Goal: Information Seeking & Learning: Find contact information

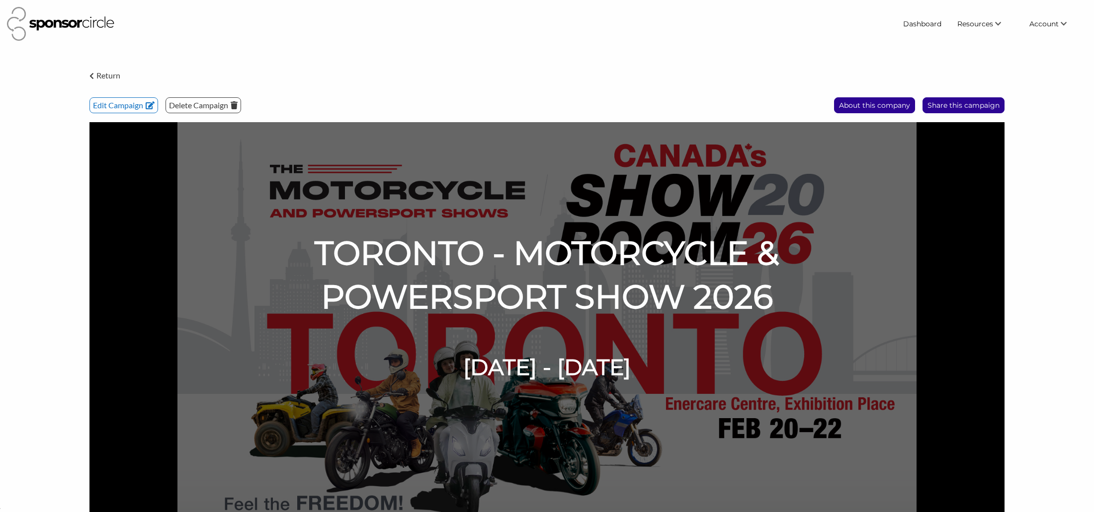
scroll to position [15216, 0]
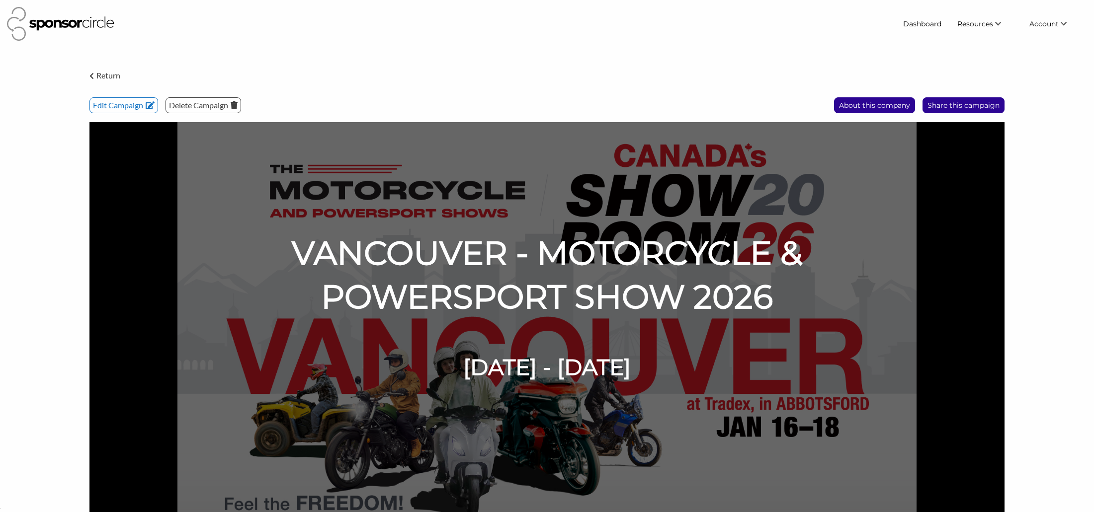
scroll to position [15216, 0]
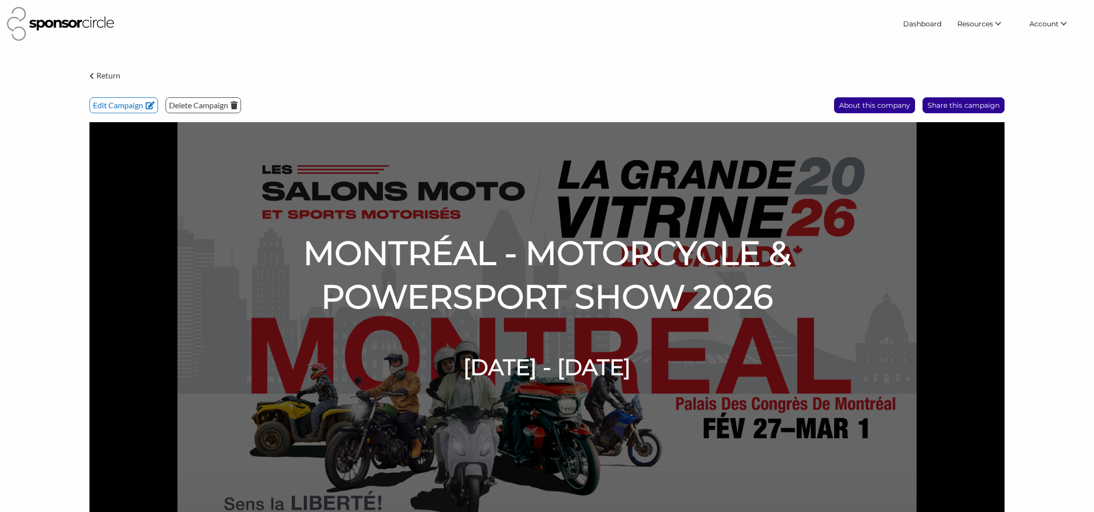
scroll to position [15216, 0]
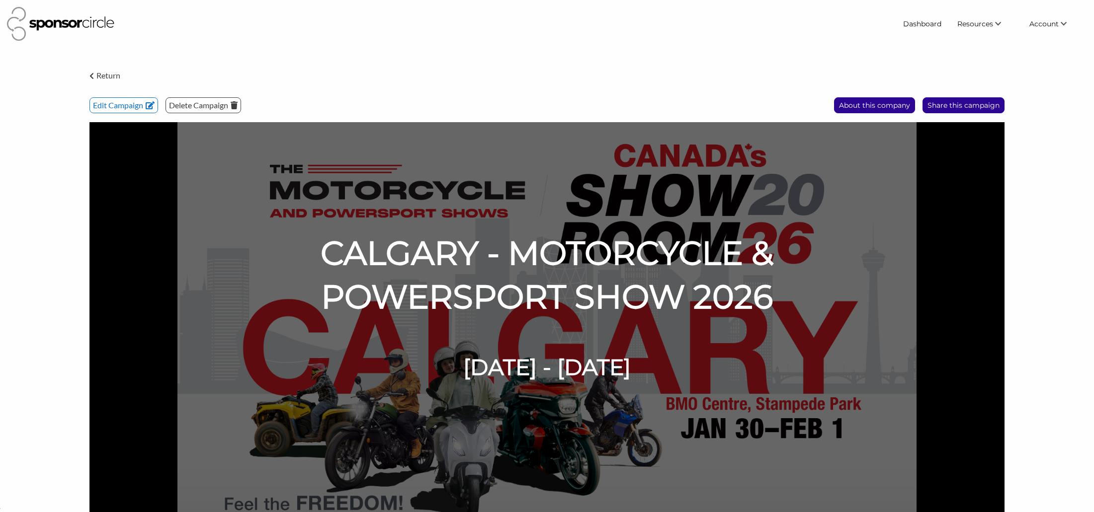
scroll to position [15216, 0]
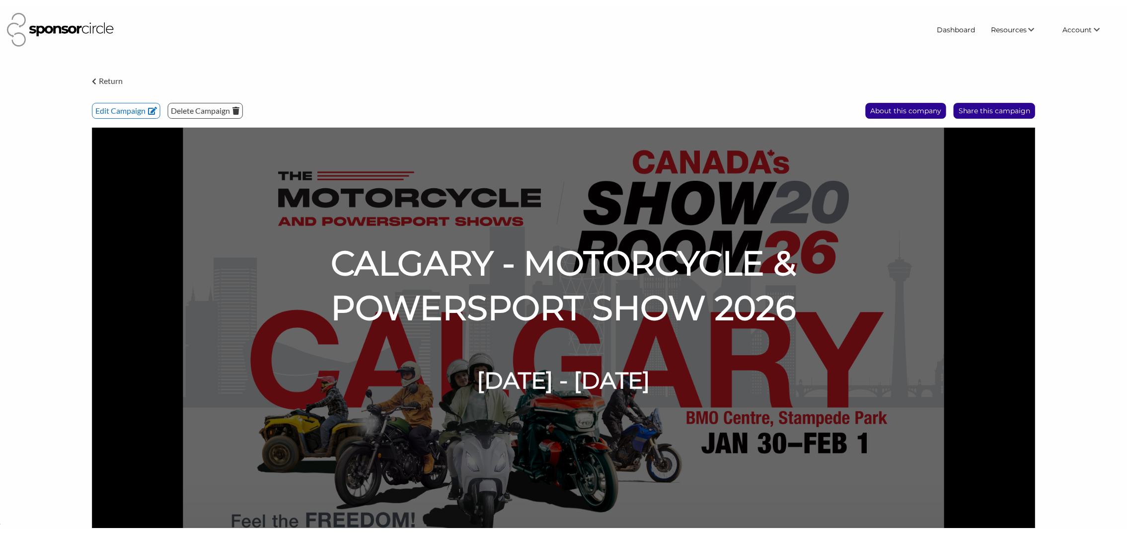
scroll to position [15195, 0]
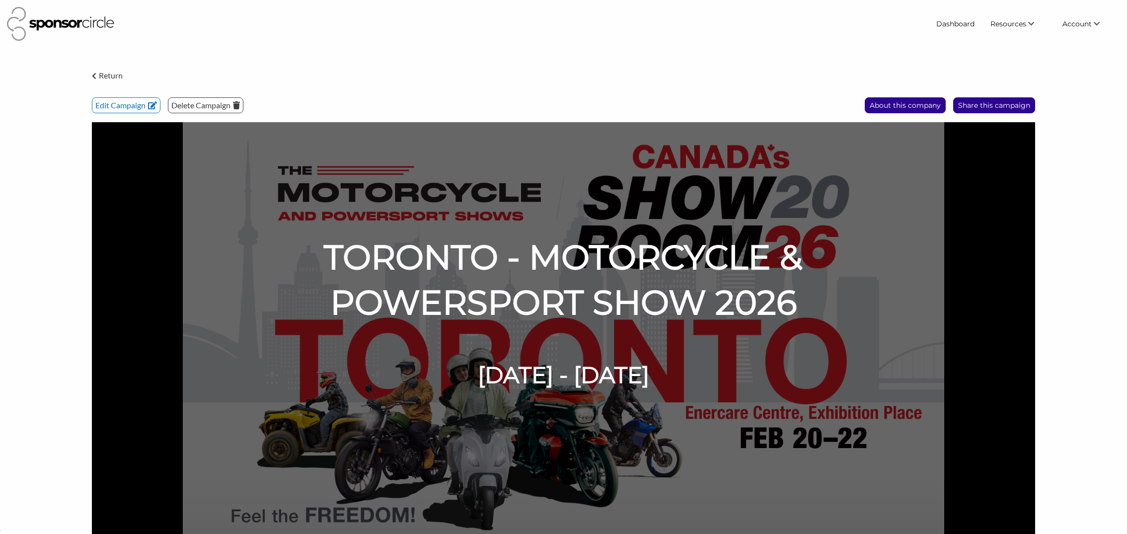
scroll to position [15195, 0]
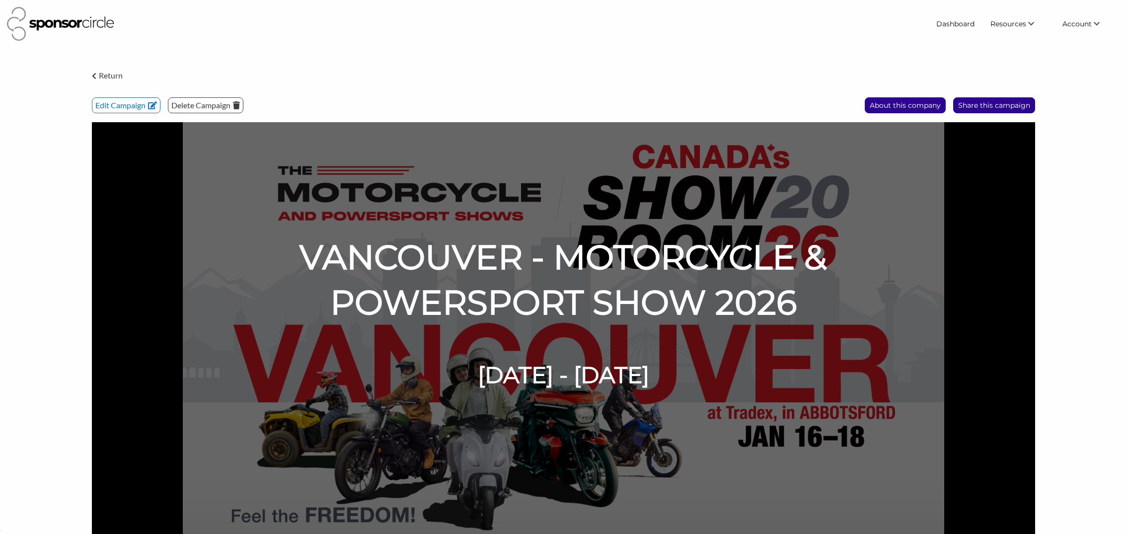
scroll to position [15195, 0]
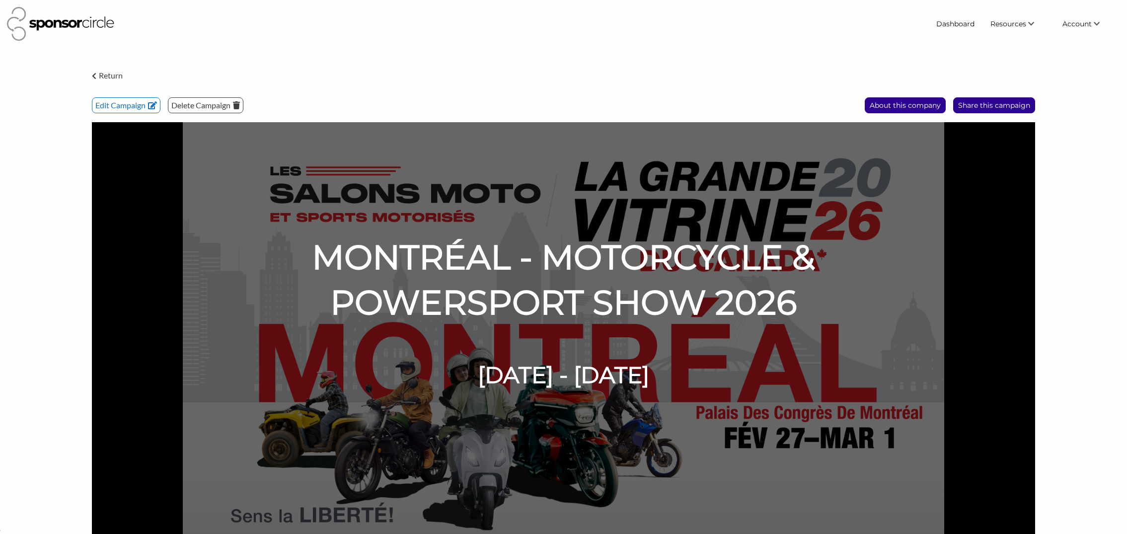
scroll to position [15195, 0]
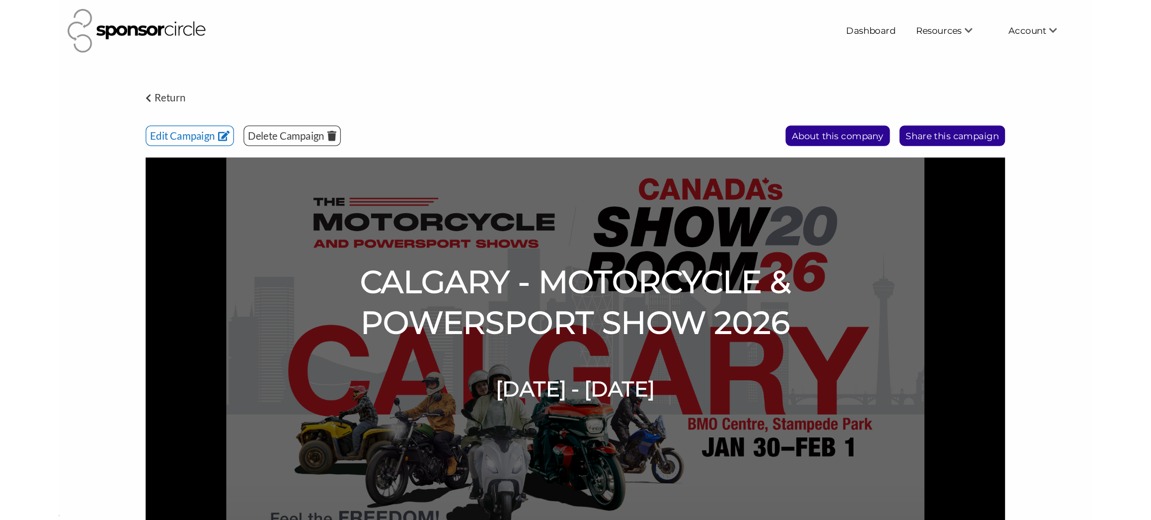
scroll to position [15195, 0]
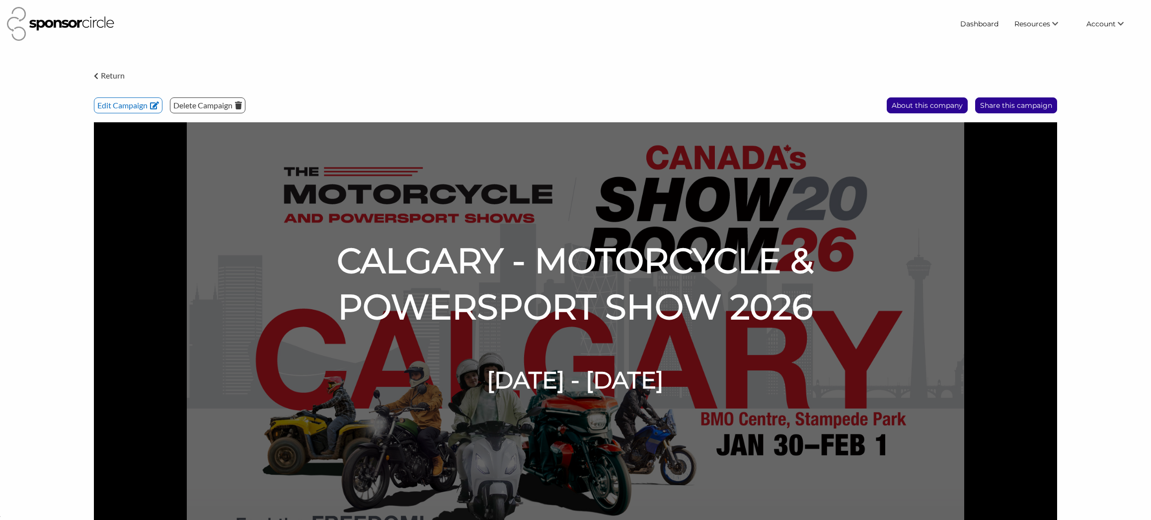
scroll to position [15209, 0]
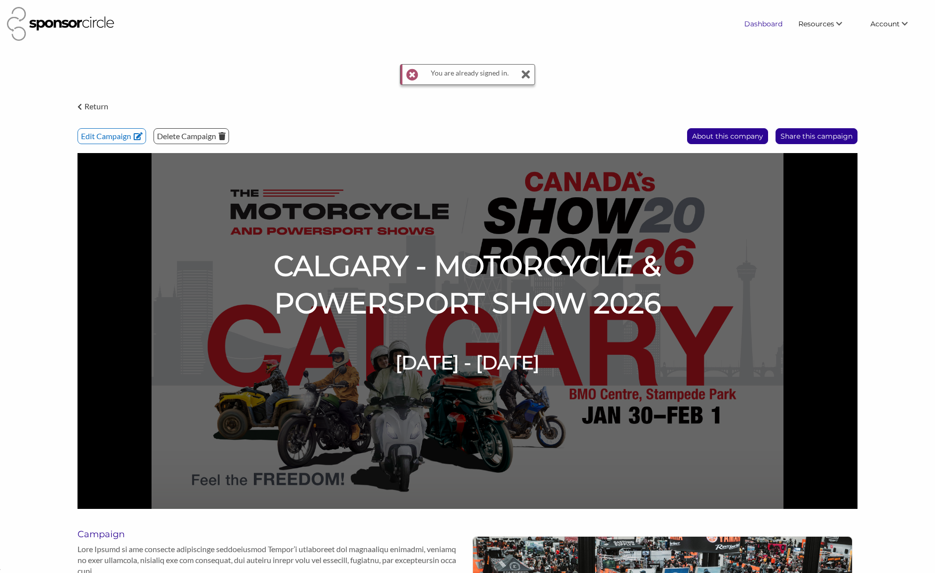
scroll to position [15156, 0]
click at [781, 25] on link "Dashboard" at bounding box center [763, 24] width 54 height 18
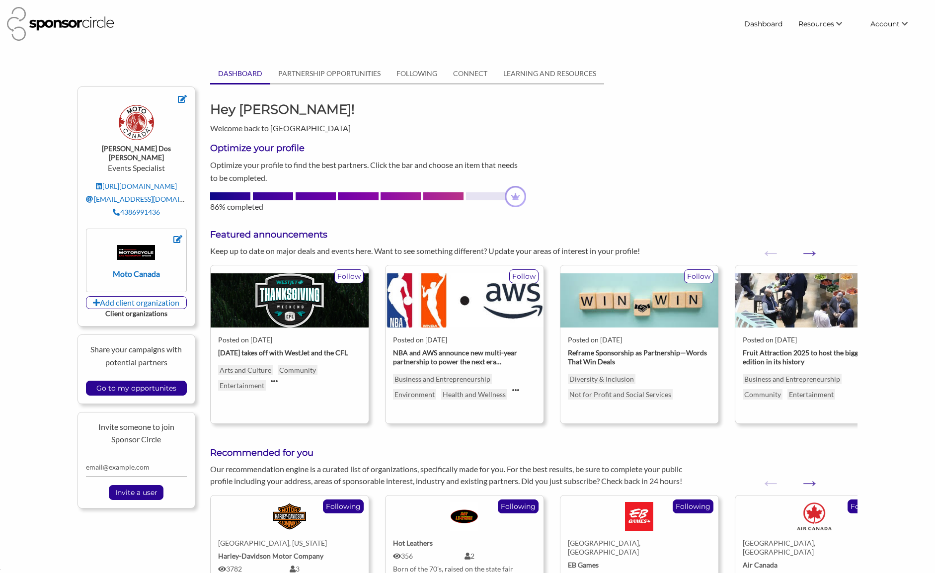
scroll to position [15156, 0]
click at [823, 21] on span "Resources" at bounding box center [816, 23] width 36 height 9
click at [814, 46] on link "Find New Partners" at bounding box center [813, 43] width 98 height 18
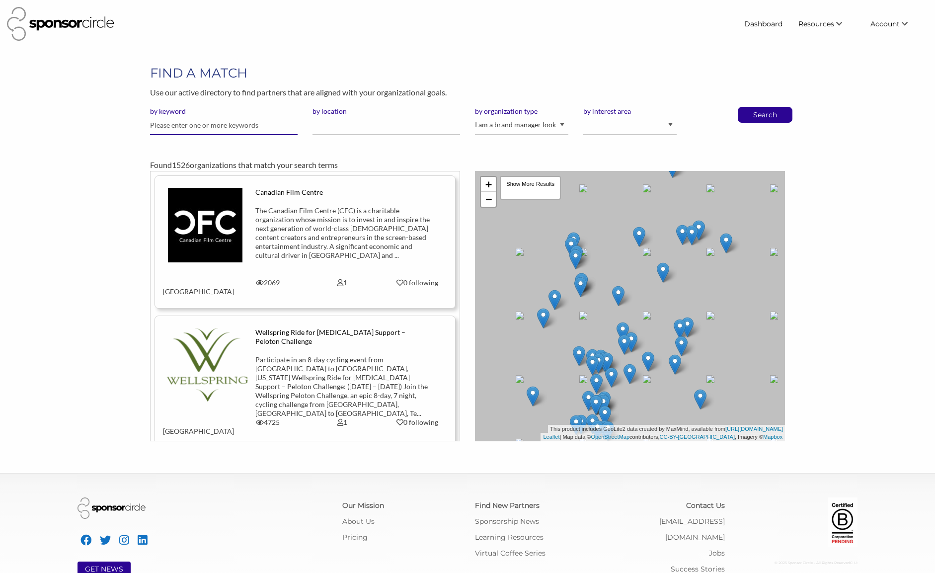
click at [260, 126] on input "text" at bounding box center [224, 125] width 148 height 19
type input "rona"
click at [749, 107] on button "Search" at bounding box center [765, 114] width 33 height 15
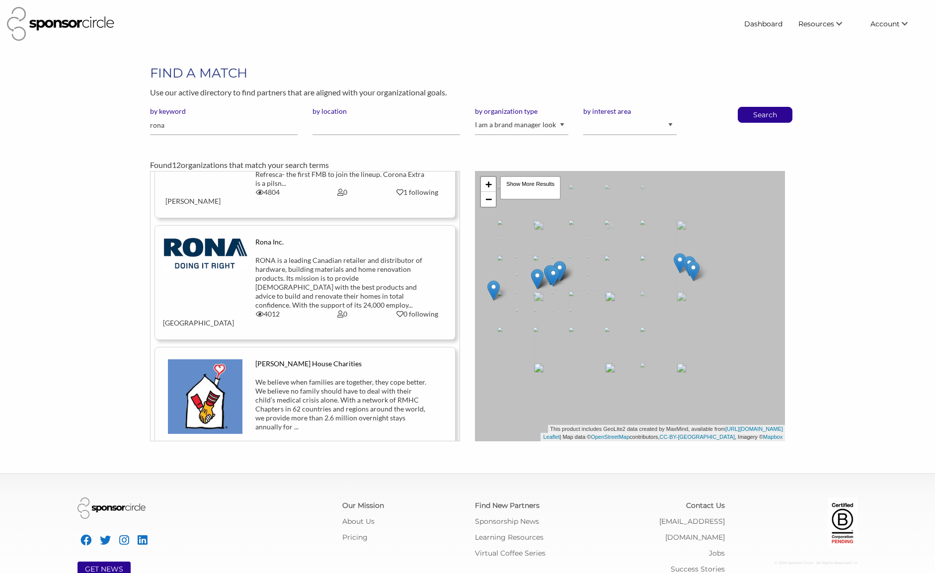
scroll to position [199, 0]
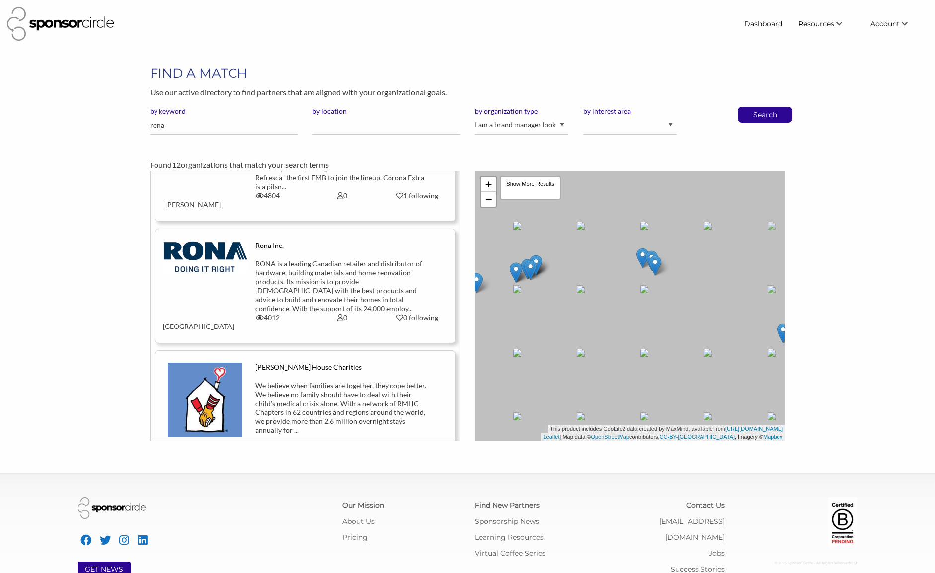
click at [318, 264] on div "RONA is a leading Canadian retailer and distributor of hardware, building mater…" at bounding box center [342, 286] width 174 height 54
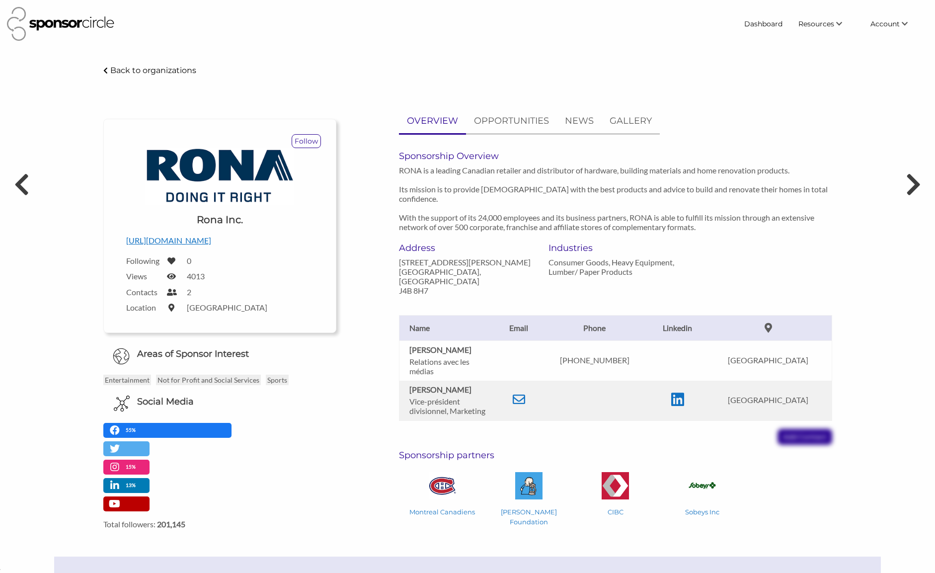
scroll to position [15156, 0]
click at [525, 393] on icon at bounding box center [519, 399] width 12 height 12
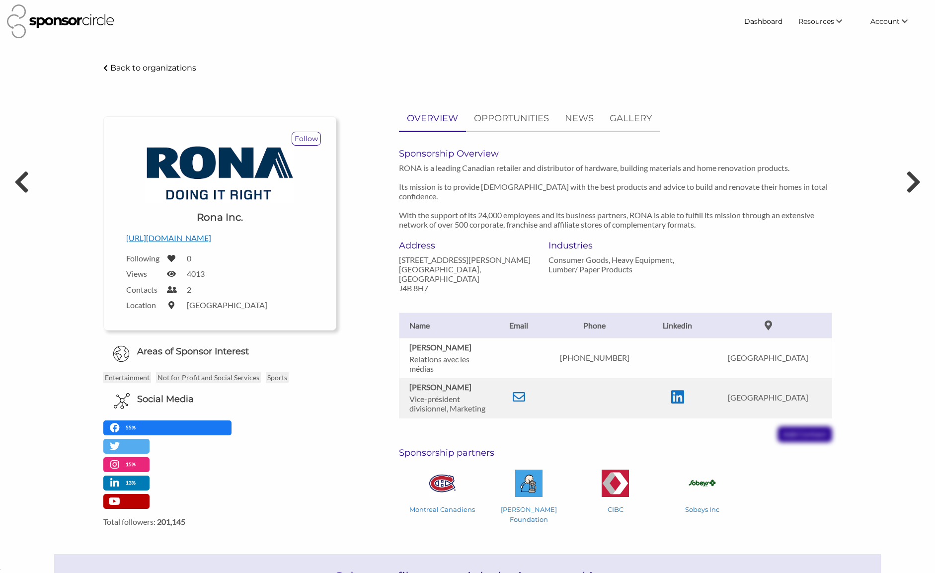
drag, startPoint x: 409, startPoint y: 370, endPoint x: 463, endPoint y: 368, distance: 54.2
type textarea "Charles Valois"
click at [463, 378] on td "Charles Valois Vice-président divisionnel, Marketing" at bounding box center [448, 398] width 99 height 40
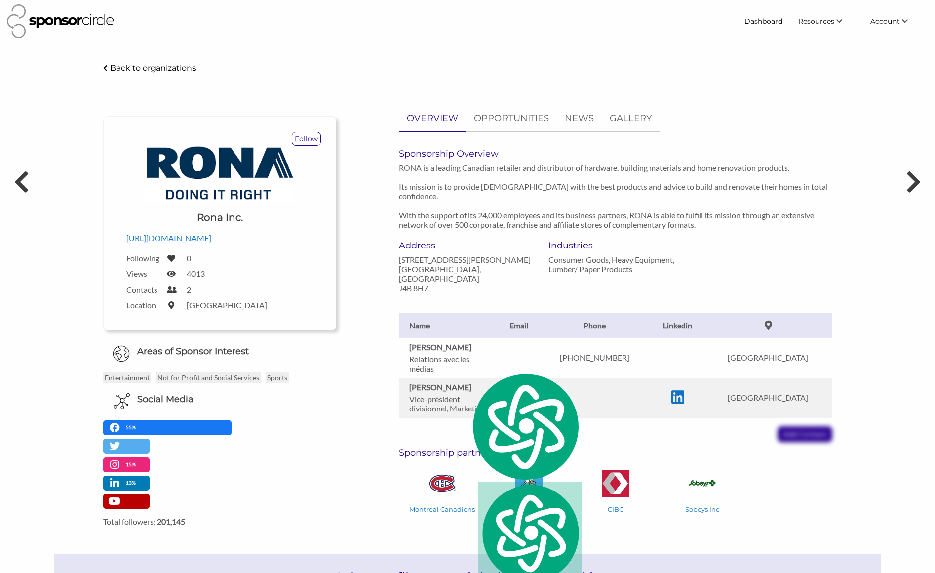
scroll to position [0, 0]
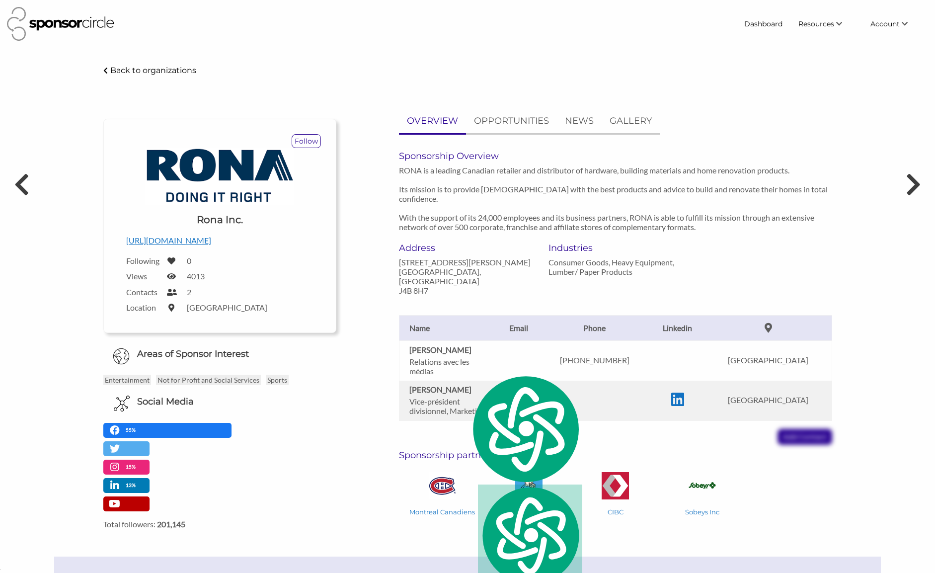
click at [596, 412] on div "Valérie Gonzalo Relations avec les médias Phone 514-626-6976 Canada Charles Val…" at bounding box center [616, 370] width 448 height 150
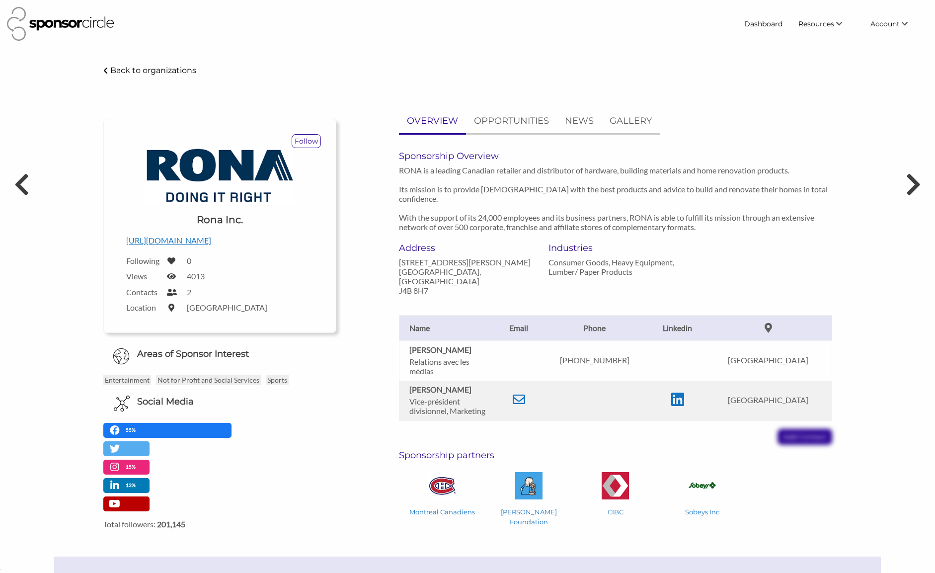
click at [430, 340] on td "Valérie Gonzalo Relations avec les médias" at bounding box center [448, 360] width 99 height 40
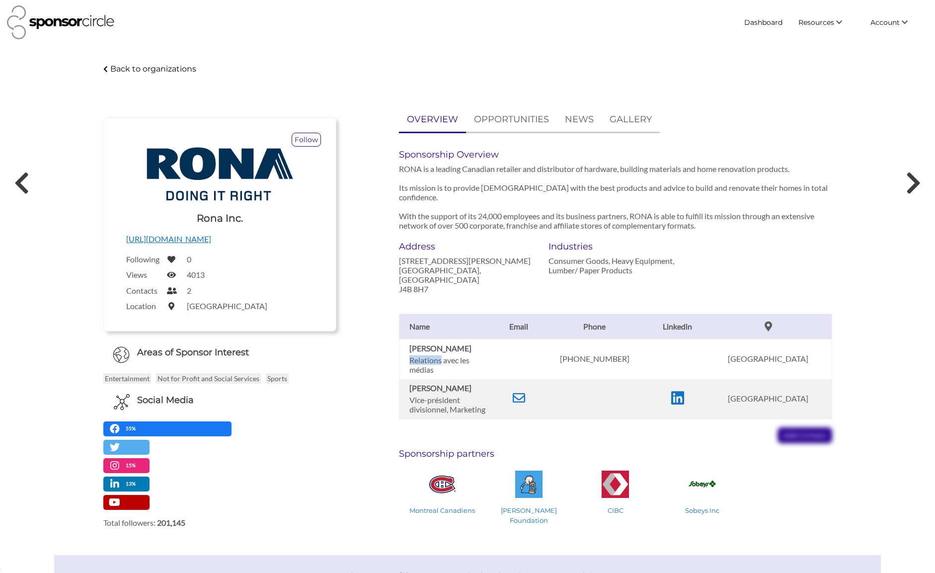
click at [430, 339] on td "Valérie Gonzalo Relations avec les médias" at bounding box center [448, 359] width 99 height 40
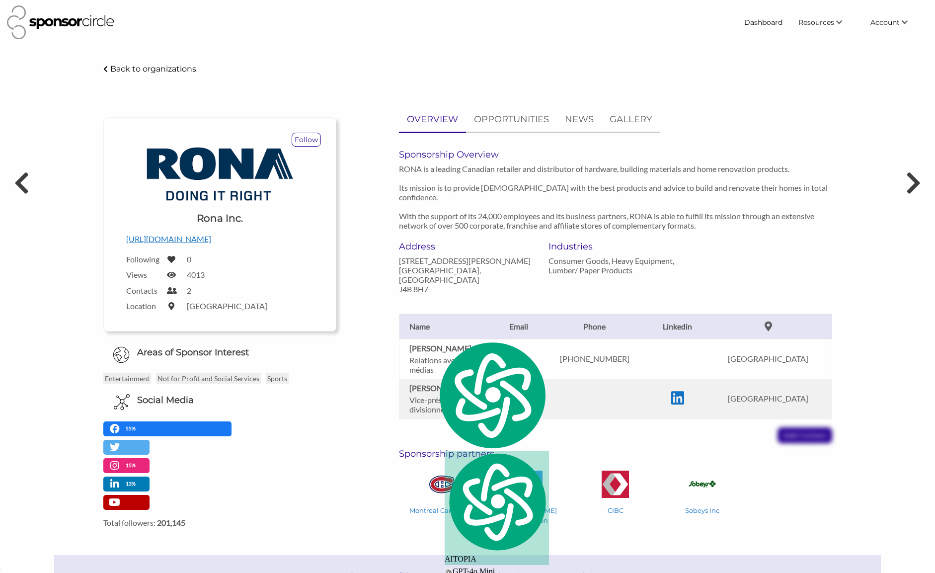
click at [430, 343] on b "Valérie Gonzalo" at bounding box center [440, 347] width 62 height 9
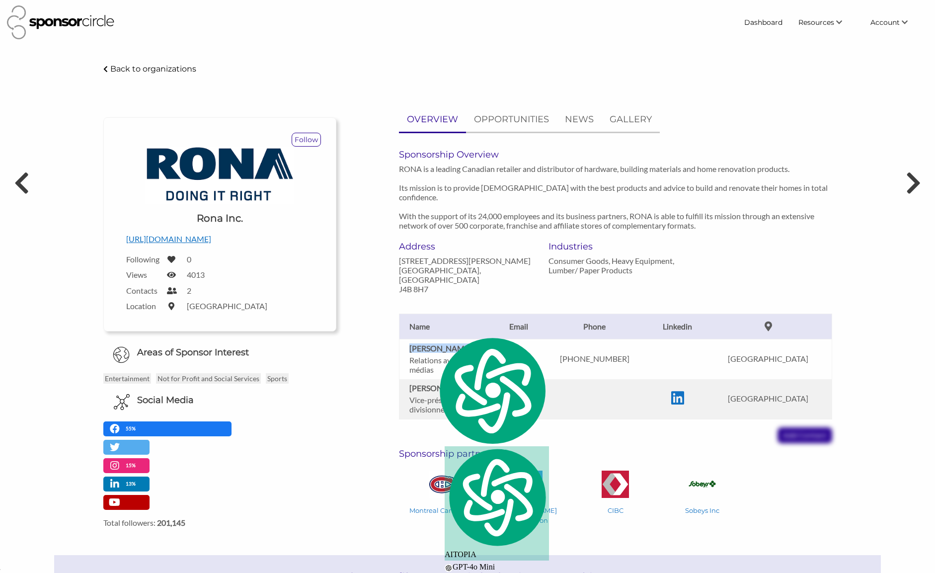
click at [430, 343] on b "Valérie Gonzalo" at bounding box center [440, 347] width 62 height 9
copy b "Valérie Gonzalo"
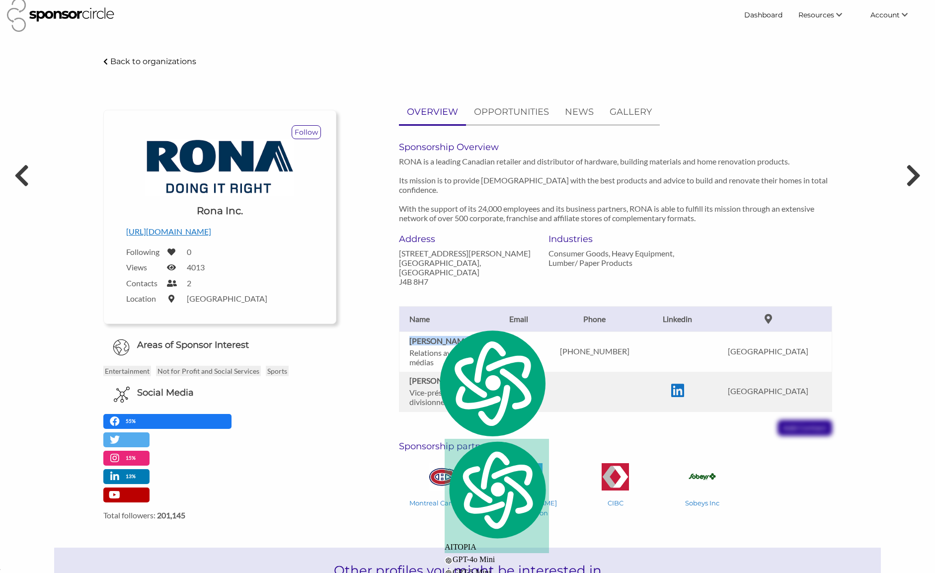
click at [525, 384] on icon at bounding box center [519, 390] width 12 height 12
click at [397, 320] on div "Valérie Gonzalo Relations avec les médias Phone 514-626-6976 Canada Charles Val…" at bounding box center [616, 361] width 448 height 150
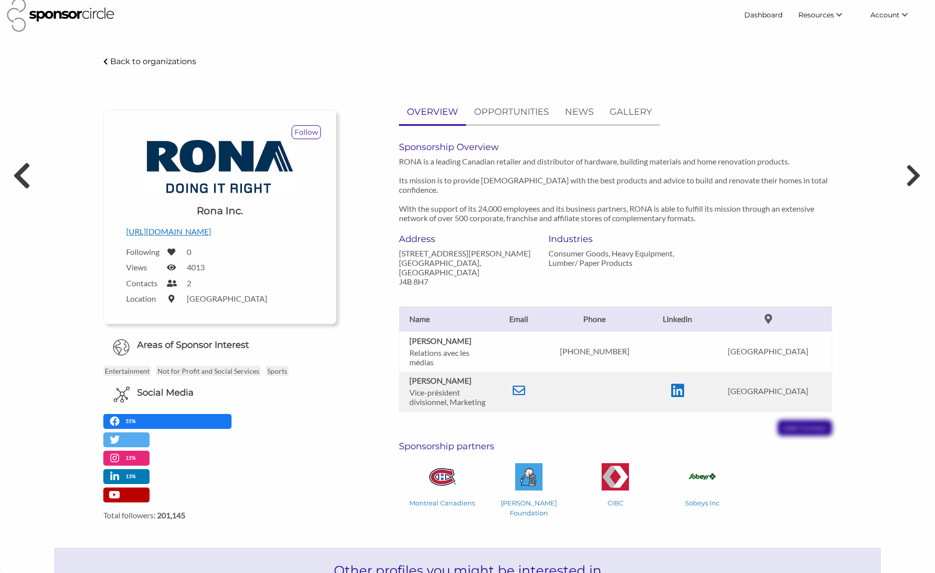
click at [27, 164] on icon at bounding box center [21, 175] width 18 height 30
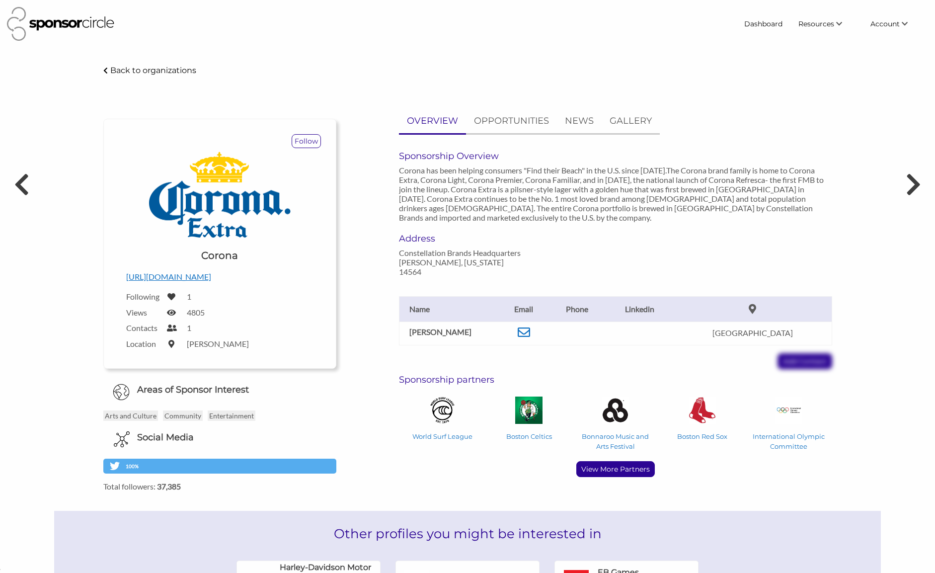
scroll to position [15156, 0]
click at [811, 45] on link "Find New Partners" at bounding box center [813, 43] width 98 height 18
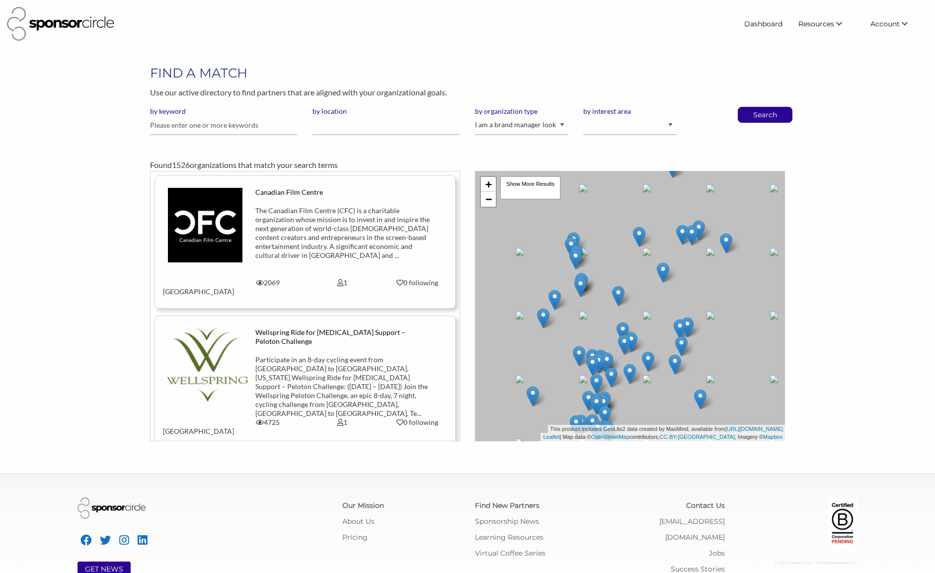
scroll to position [15156, 0]
type input "[PERSON_NAME] hardware"
click at [749, 107] on button "Search" at bounding box center [765, 114] width 33 height 15
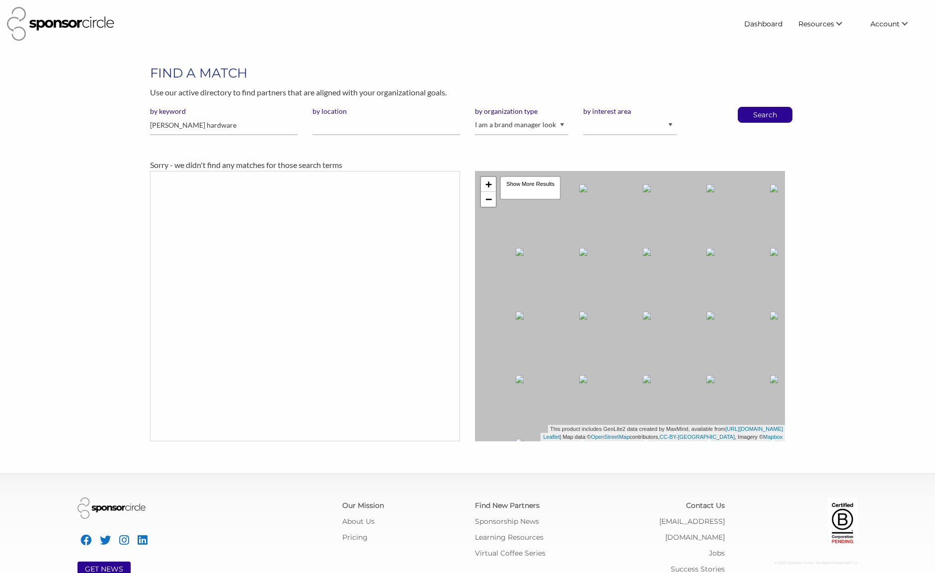
scroll to position [15156, 0]
drag, startPoint x: 173, startPoint y: 125, endPoint x: 272, endPoint y: 129, distance: 99.0
click at [272, 129] on input "homer hardware" at bounding box center [224, 125] width 148 height 19
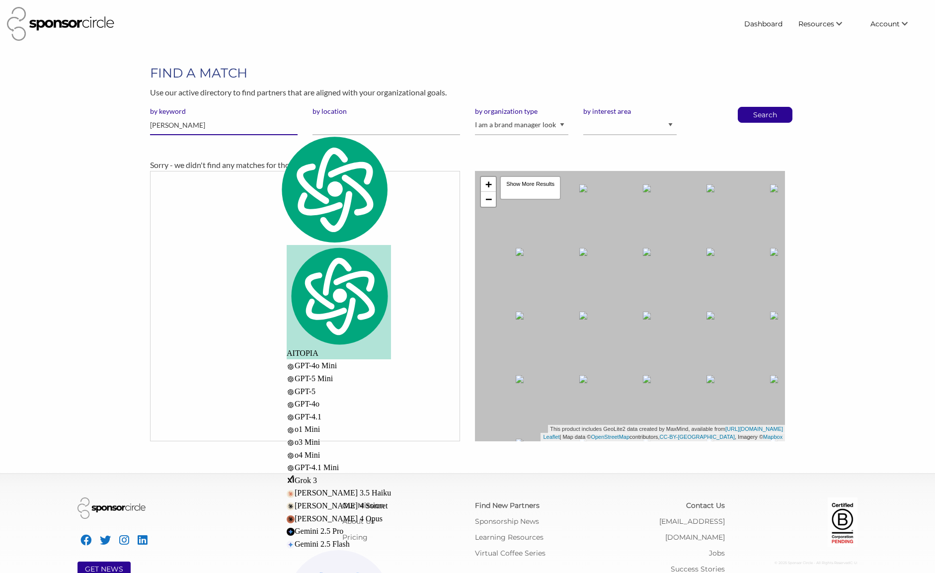
type input "[PERSON_NAME]"
click at [749, 107] on button "Search" at bounding box center [765, 114] width 33 height 15
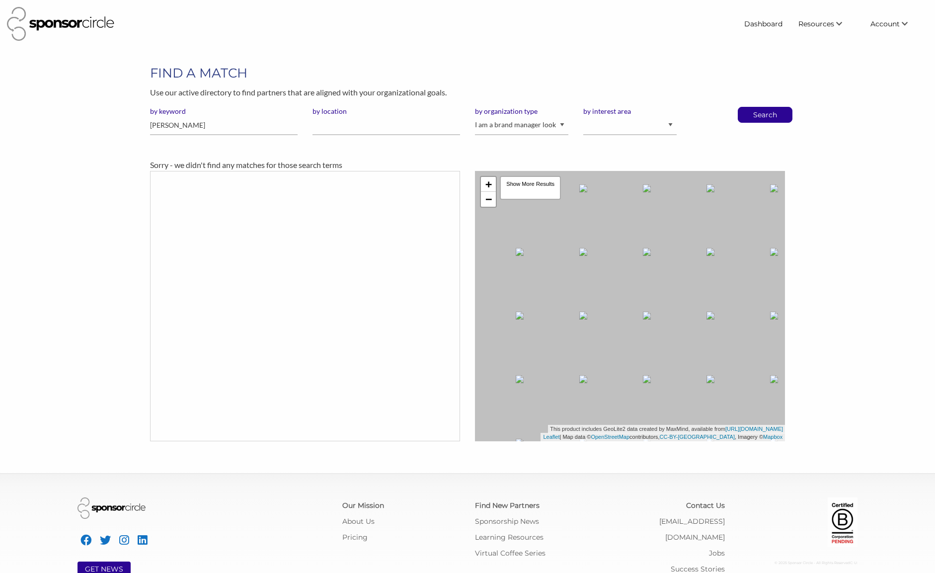
scroll to position [15156, 0]
click at [269, 127] on input "[PERSON_NAME]" at bounding box center [224, 125] width 148 height 19
type input "home"
click at [749, 107] on button "Search" at bounding box center [765, 114] width 33 height 15
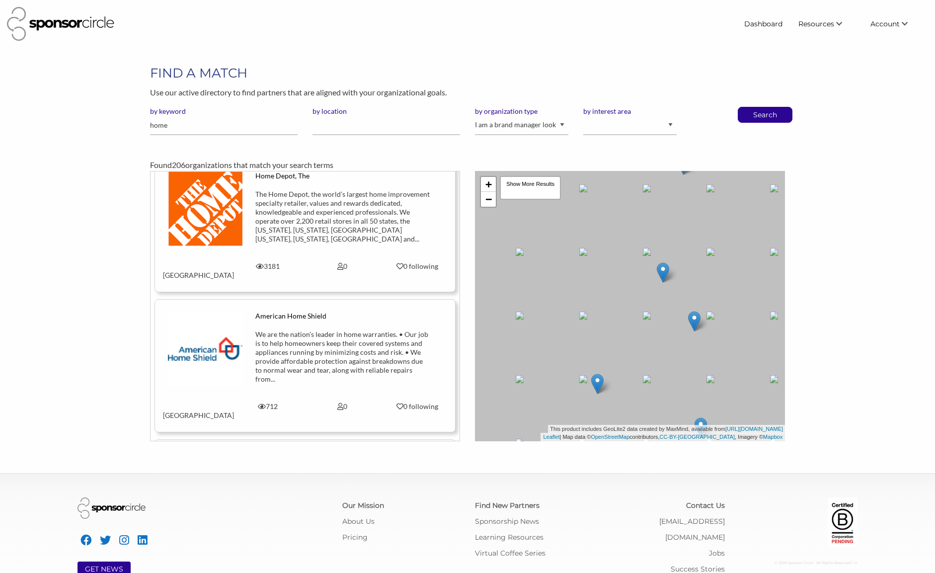
scroll to position [4998, 0]
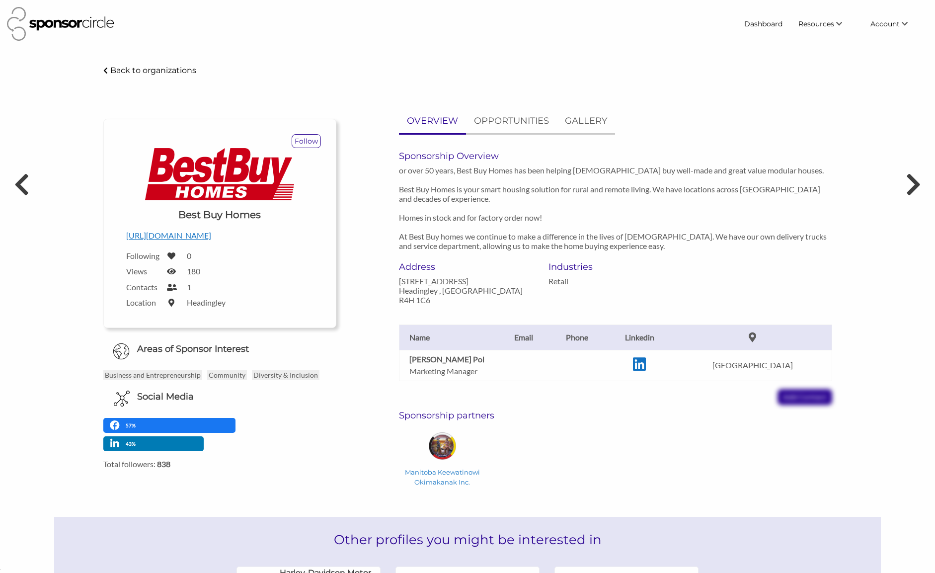
scroll to position [15156, 0]
click at [456, 371] on p "Marketing Manager" at bounding box center [451, 370] width 84 height 9
drag, startPoint x: 475, startPoint y: 372, endPoint x: 402, endPoint y: 360, distance: 73.6
type textarea "Agustina Pol Marketing Manager"
click at [401, 359] on td "Agustina Pol Marketing Manager" at bounding box center [448, 365] width 99 height 31
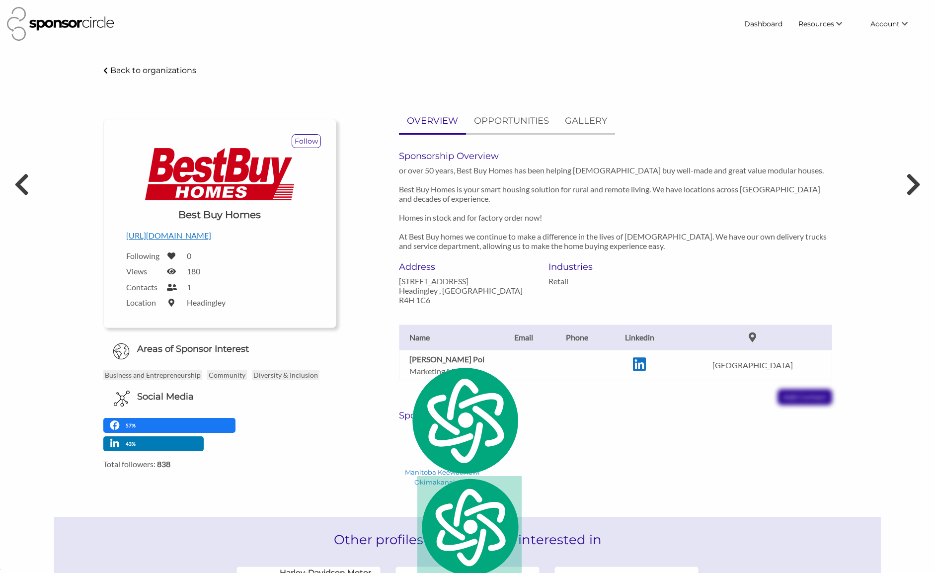
click at [213, 237] on p "https://bestbuyhousing.com" at bounding box center [219, 235] width 187 height 13
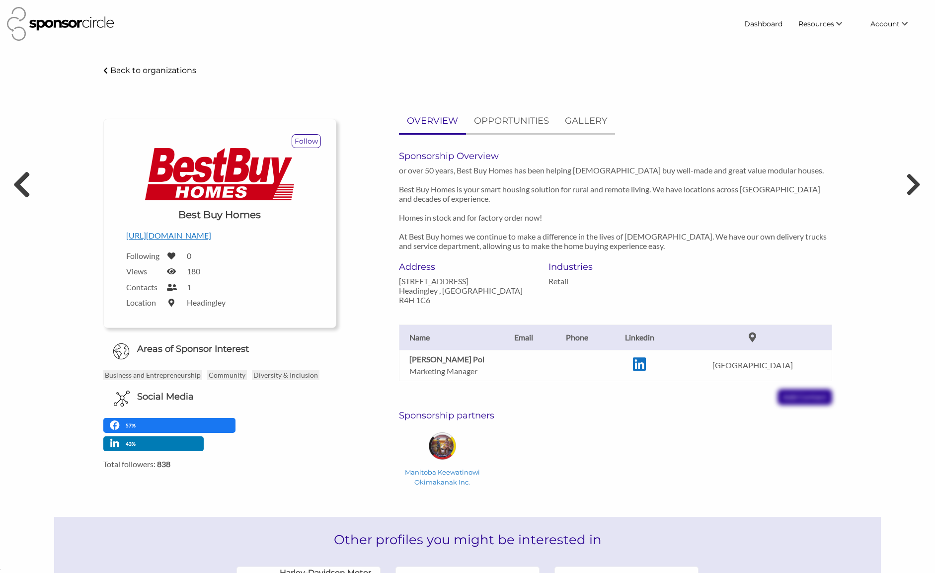
click at [27, 189] on icon at bounding box center [21, 184] width 18 height 30
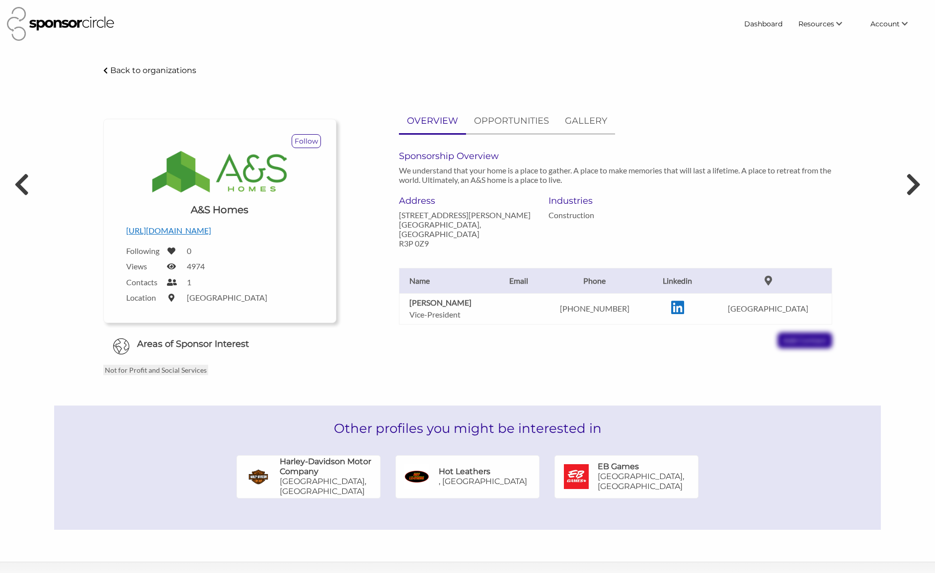
scroll to position [15156, 0]
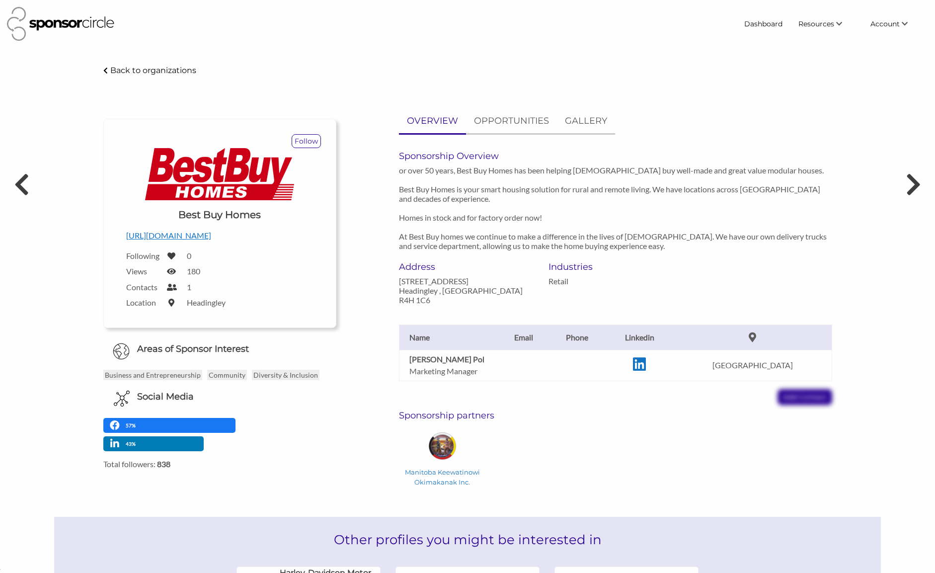
scroll to position [3031, 0]
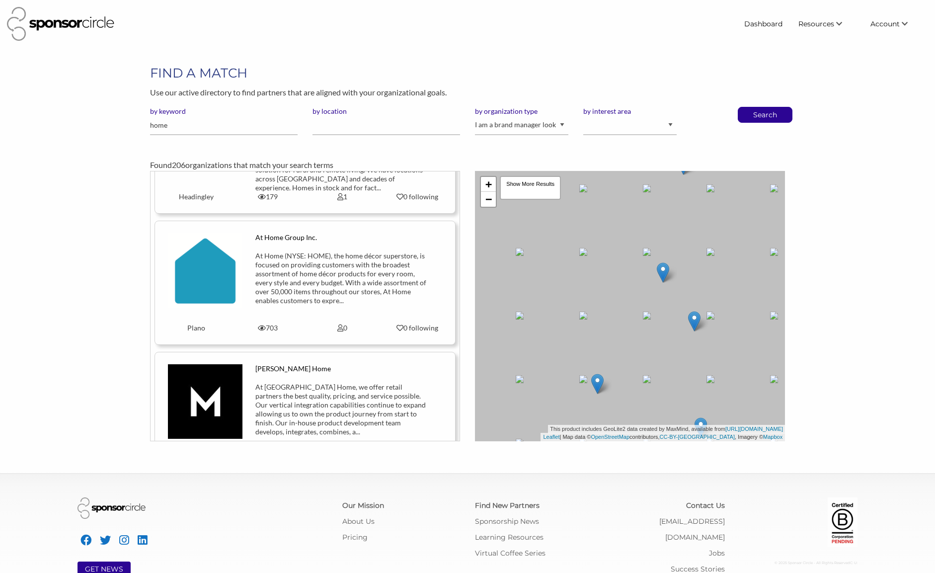
scroll to position [5461, 0]
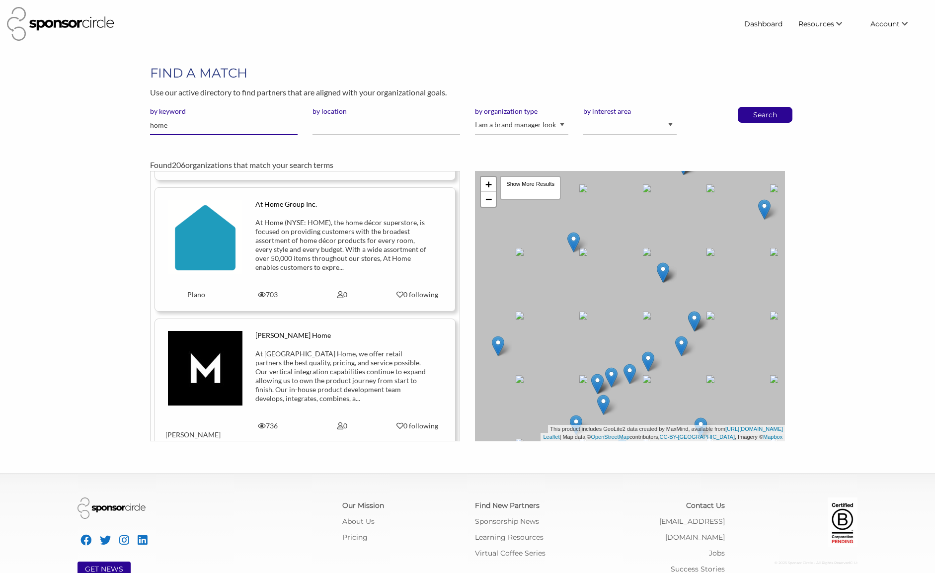
click at [223, 126] on input "home" at bounding box center [224, 125] width 148 height 19
type input "home hardware"
click at [749, 107] on button "Search" at bounding box center [765, 114] width 33 height 15
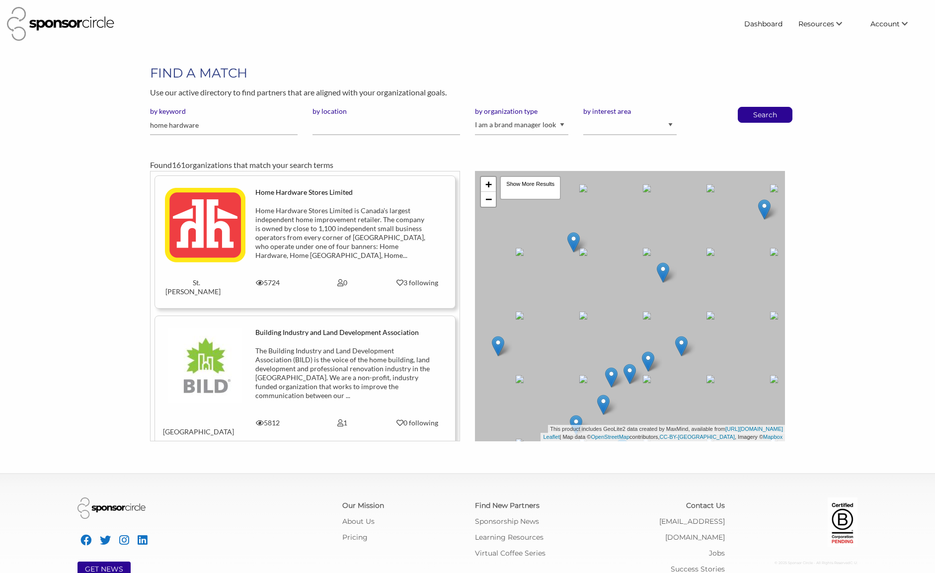
click at [318, 239] on div "Home Hardware Stores Limited is Canada's largest independent home improvement r…" at bounding box center [342, 233] width 174 height 54
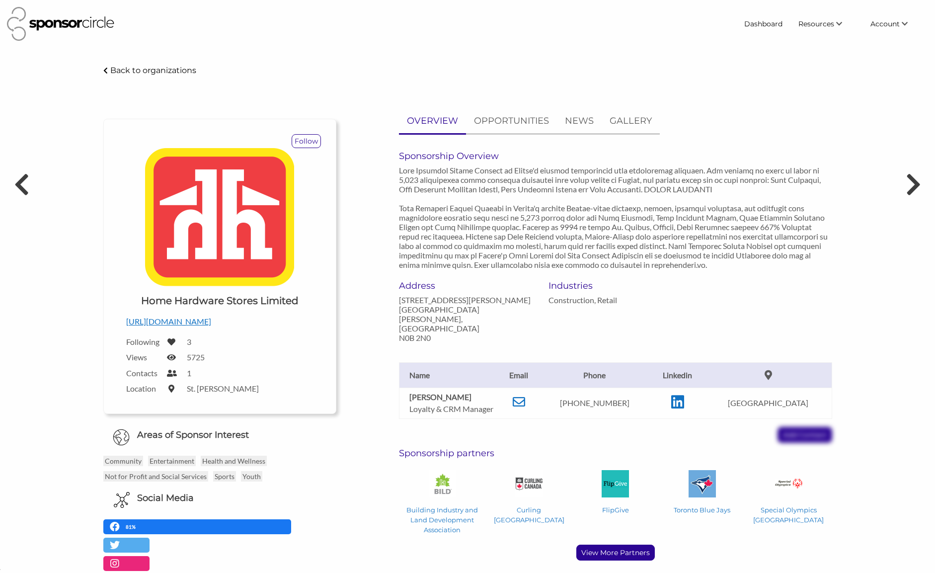
scroll to position [15156, 0]
click at [525, 396] on icon at bounding box center [519, 402] width 12 height 12
click at [516, 409] on div "Nicki Knight Loyalty & CRM Manager Email nicki.knight@homehardware.ca Phone 519…" at bounding box center [616, 392] width 448 height 100
click at [705, 389] on td at bounding box center [677, 403] width 55 height 31
click at [684, 395] on icon at bounding box center [677, 402] width 13 height 15
